Goal: Navigation & Orientation: Find specific page/section

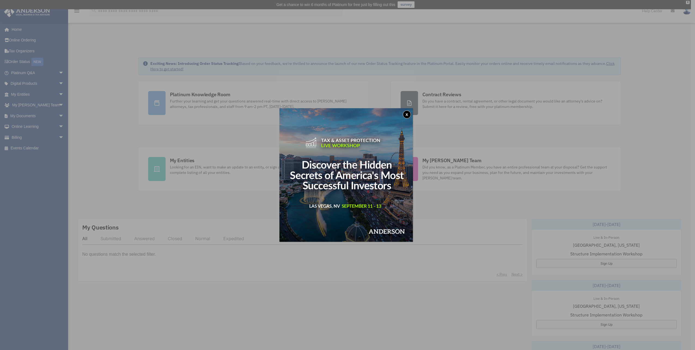
click at [406, 114] on button "x" at bounding box center [407, 114] width 8 height 8
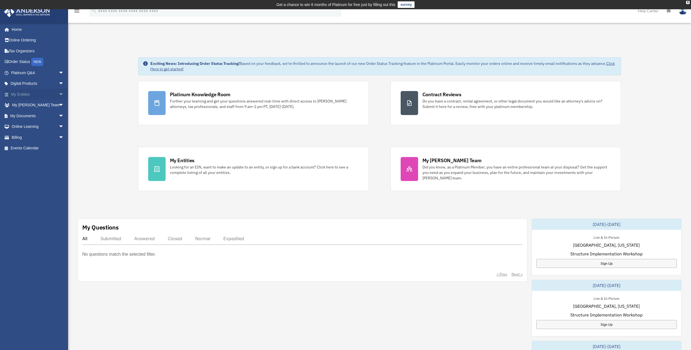
click at [59, 94] on span "arrow_drop_down" at bounding box center [64, 94] width 11 height 11
click at [59, 183] on span "arrow_drop_down" at bounding box center [64, 180] width 11 height 11
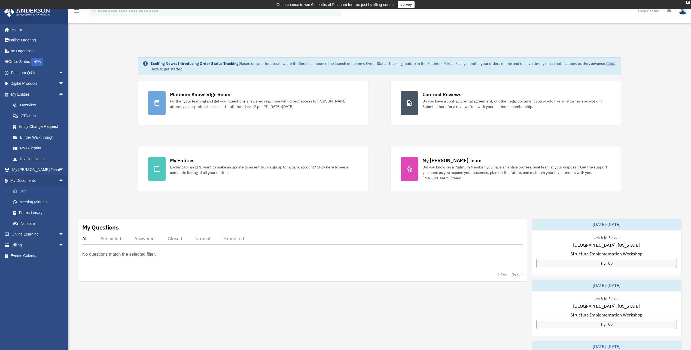
click at [21, 193] on link "Box" at bounding box center [40, 191] width 65 height 11
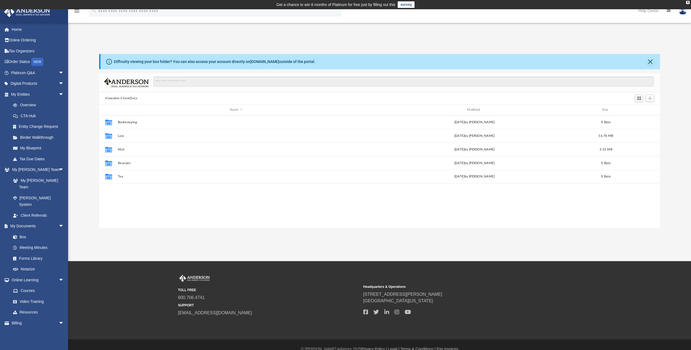
scroll to position [120, 557]
click at [59, 73] on span "arrow_drop_down" at bounding box center [64, 72] width 11 height 11
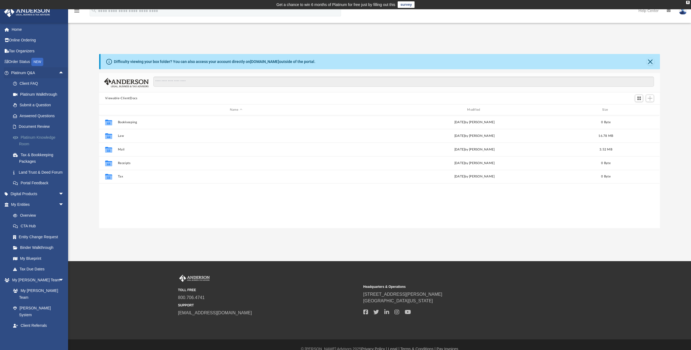
click at [38, 141] on link "Platinum Knowledge Room" at bounding box center [40, 140] width 65 height 17
click at [25, 138] on link "Platinum Knowledge Room" at bounding box center [40, 140] width 65 height 17
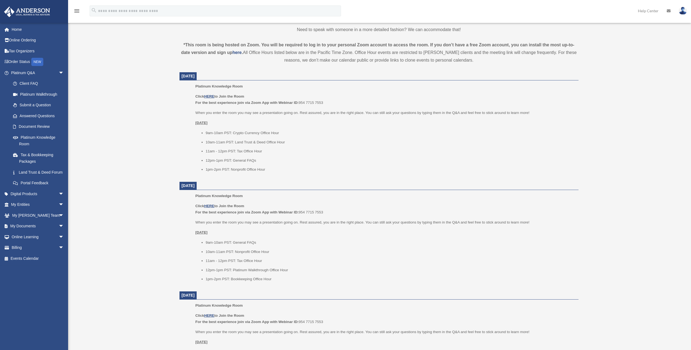
scroll to position [191, 0]
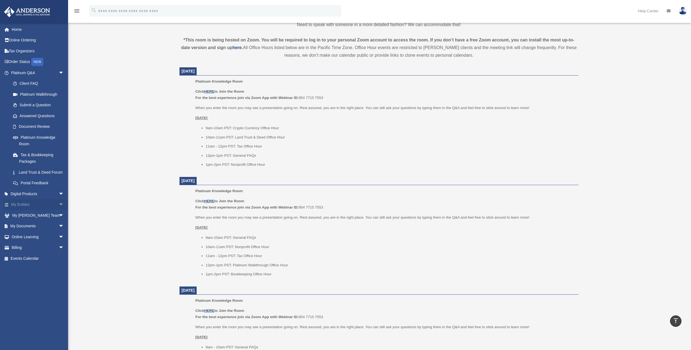
click at [43, 210] on link "My Entities arrow_drop_down" at bounding box center [38, 204] width 68 height 11
click at [59, 210] on span "arrow_drop_down" at bounding box center [64, 204] width 11 height 11
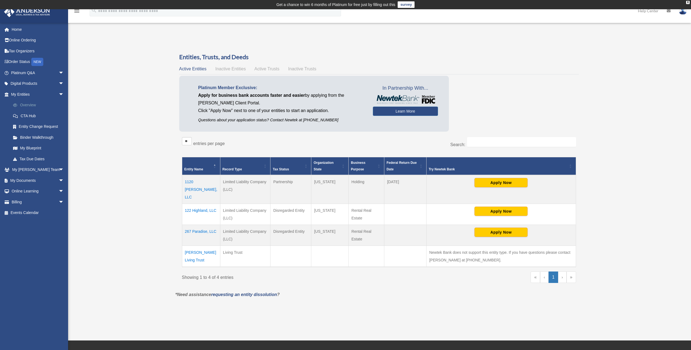
click at [31, 105] on link "Overview" at bounding box center [40, 105] width 65 height 11
click at [20, 146] on link "My Blueprint" at bounding box center [40, 148] width 65 height 11
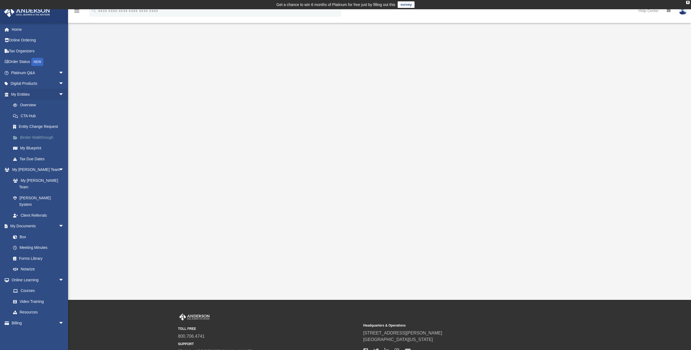
click at [37, 137] on link "Binder Walkthrough" at bounding box center [40, 137] width 65 height 11
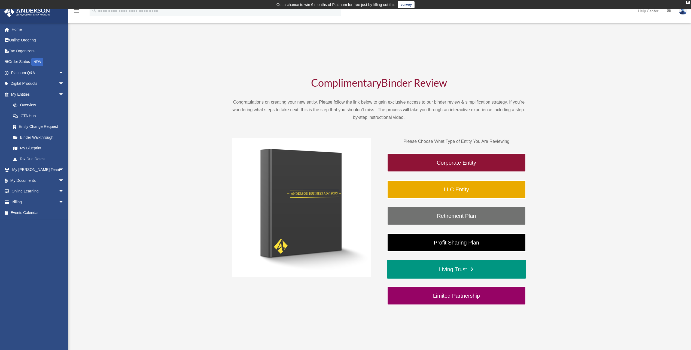
click at [455, 272] on link "Living Trust" at bounding box center [456, 269] width 139 height 19
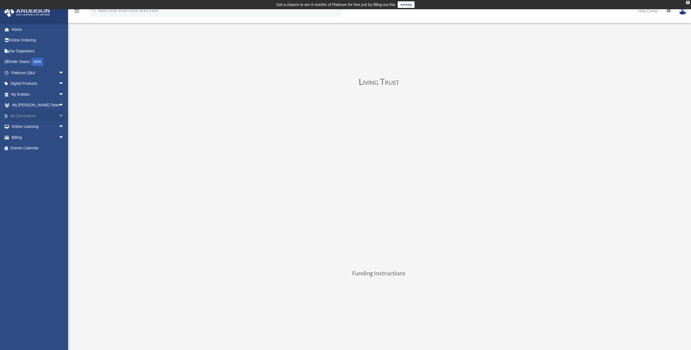
click at [59, 116] on span "arrow_drop_down" at bounding box center [64, 115] width 11 height 11
click at [32, 137] on link "Meeting Minutes" at bounding box center [40, 137] width 65 height 11
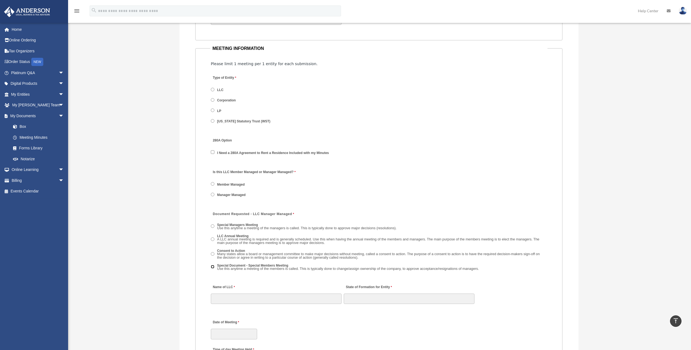
scroll to position [738, 0]
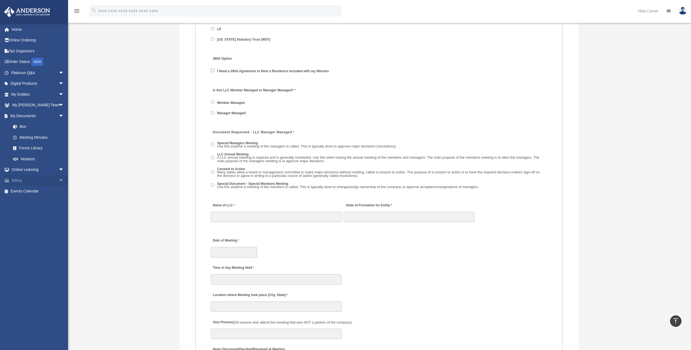
click at [60, 178] on span "arrow_drop_down" at bounding box center [64, 180] width 11 height 11
click at [28, 193] on link "$ Open Invoices" at bounding box center [40, 191] width 65 height 11
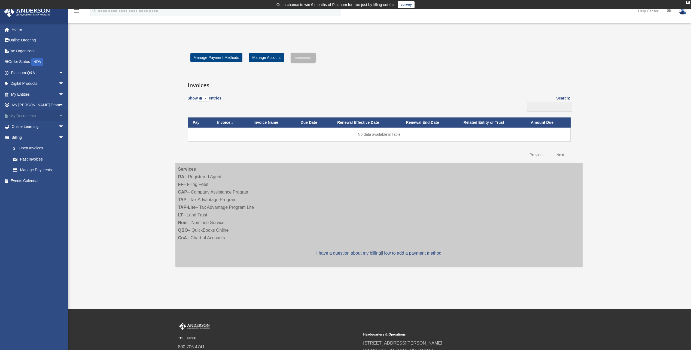
click at [59, 114] on span "arrow_drop_down" at bounding box center [64, 115] width 11 height 11
click at [684, 13] on img at bounding box center [683, 11] width 8 height 8
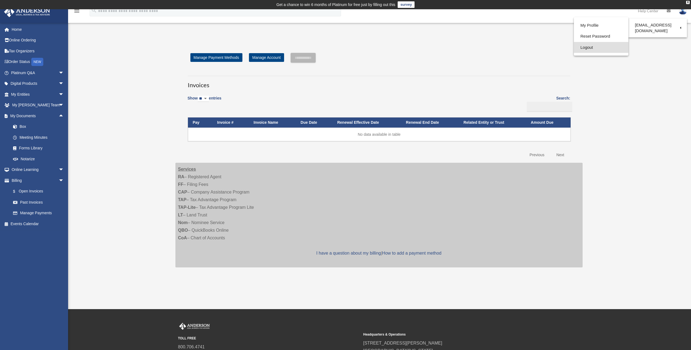
click at [588, 51] on link "Logout" at bounding box center [601, 47] width 54 height 11
